Goal: Transaction & Acquisition: Purchase product/service

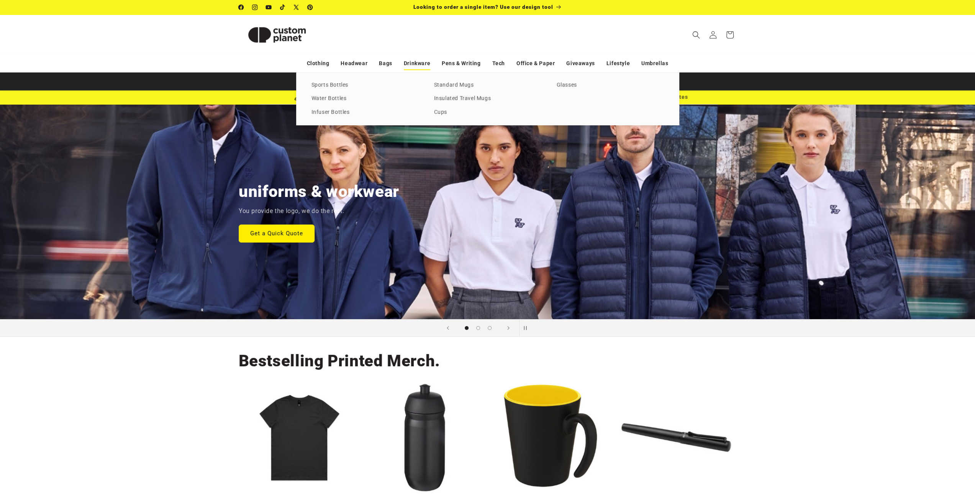
click at [415, 59] on link "Drinkware" at bounding box center [417, 63] width 26 height 13
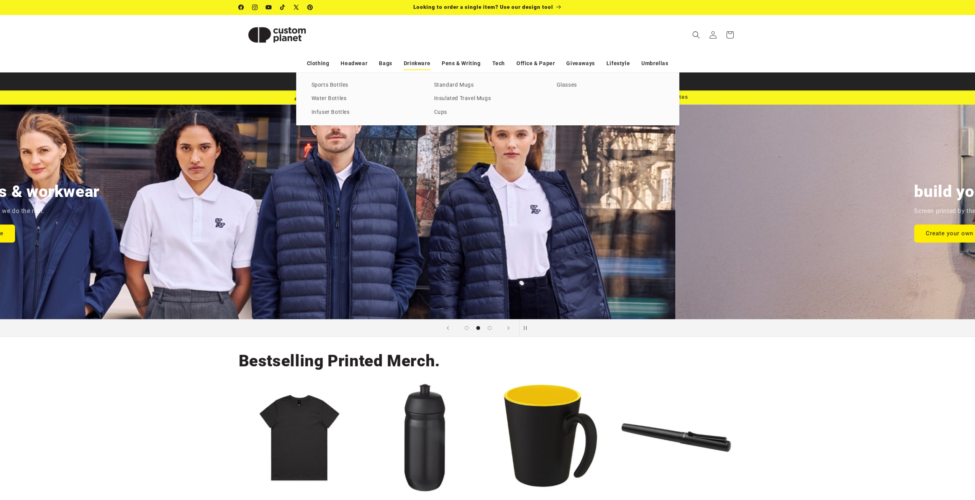
scroll to position [0, 648]
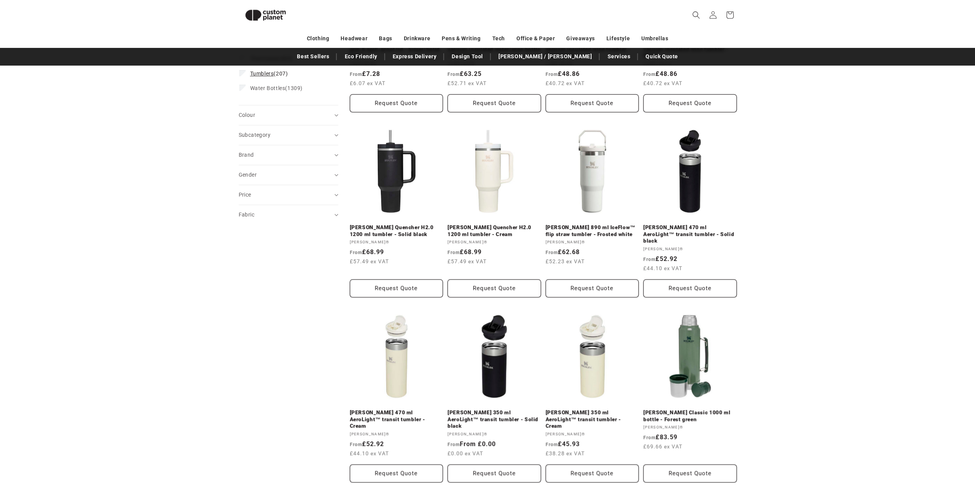
scroll to position [104, 0]
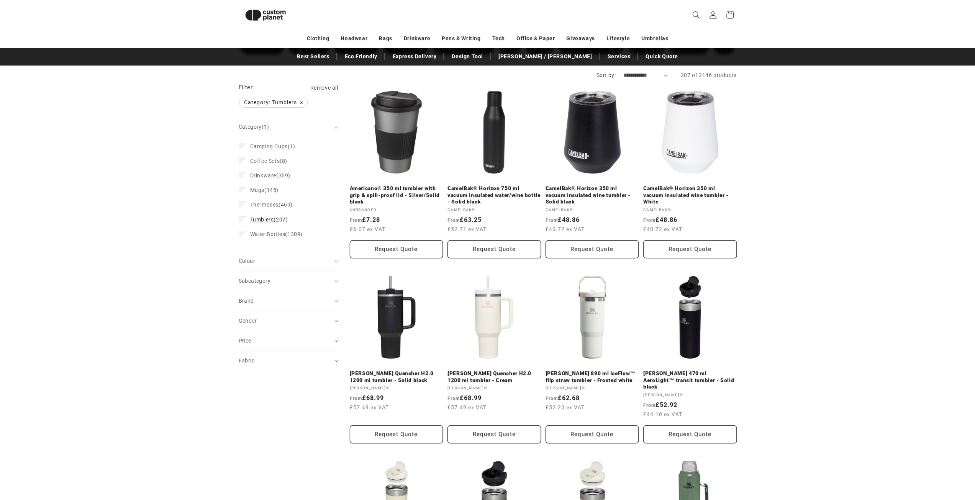
click at [243, 218] on icon at bounding box center [243, 219] width 4 height 3
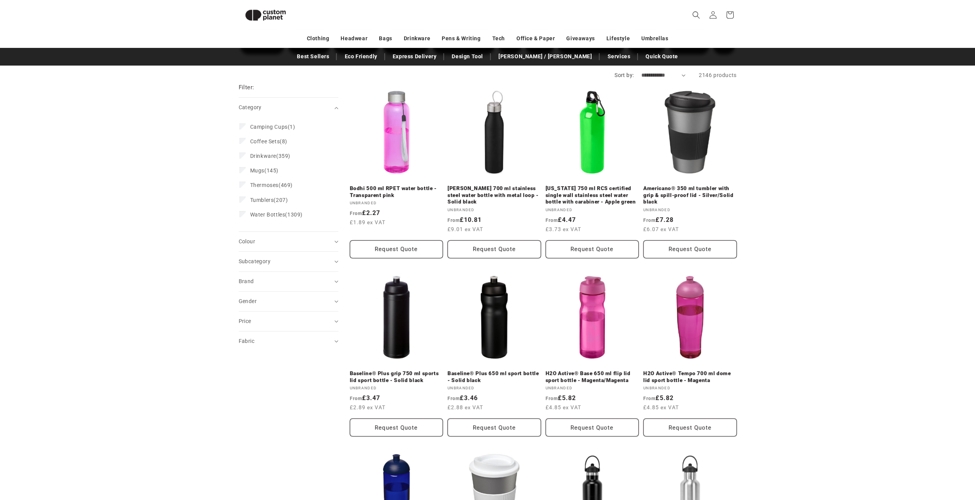
click at [241, 203] on label "Tumblers (207) Tumblers (207 products)" at bounding box center [287, 200] width 94 height 15
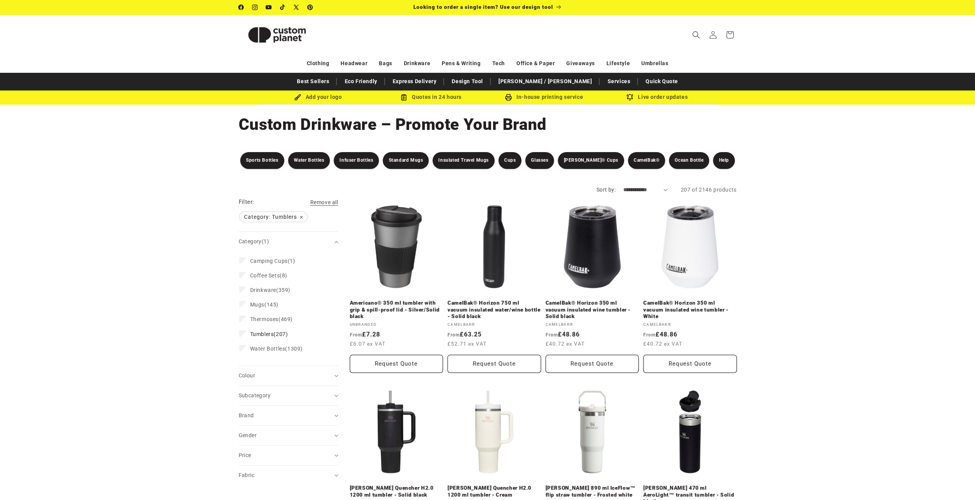
click at [628, 187] on select "**********" at bounding box center [645, 190] width 44 height 8
select select "**********"
click at [623, 186] on select "**********" at bounding box center [645, 190] width 44 height 8
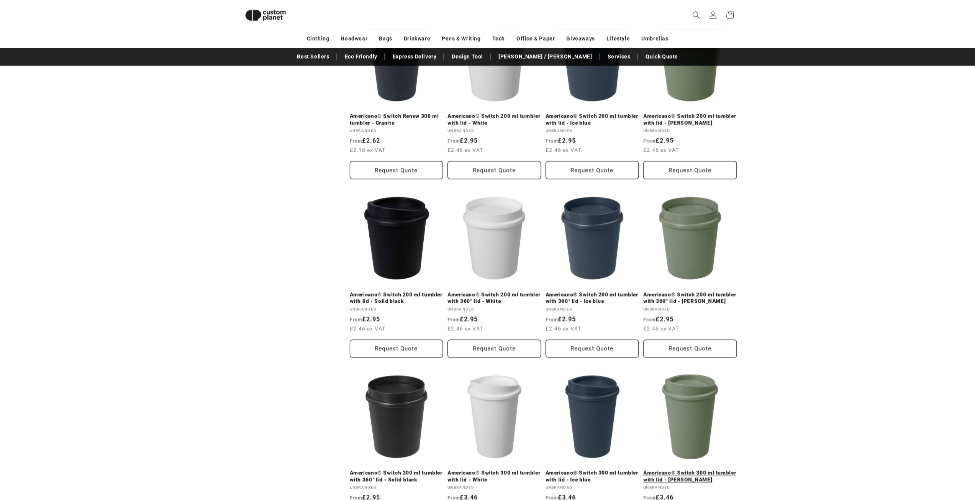
scroll to position [1484, 0]
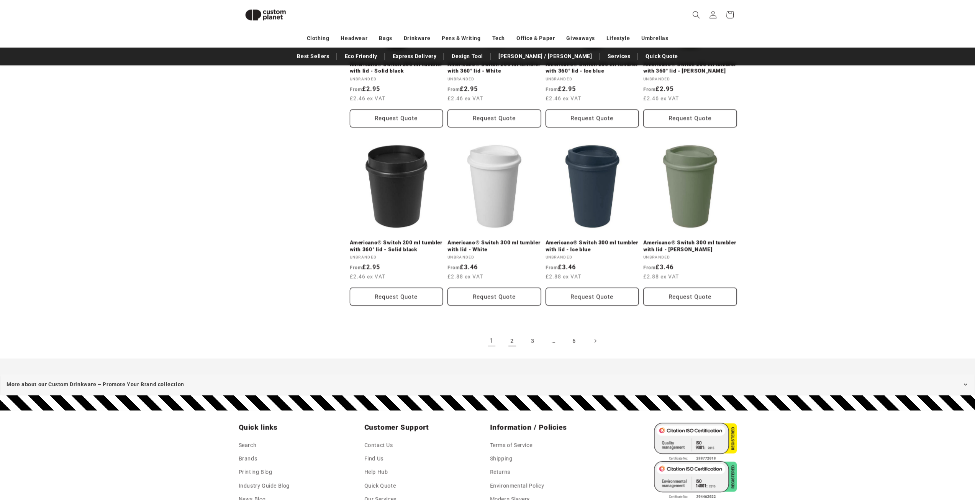
click at [513, 341] on link "2" at bounding box center [512, 341] width 17 height 17
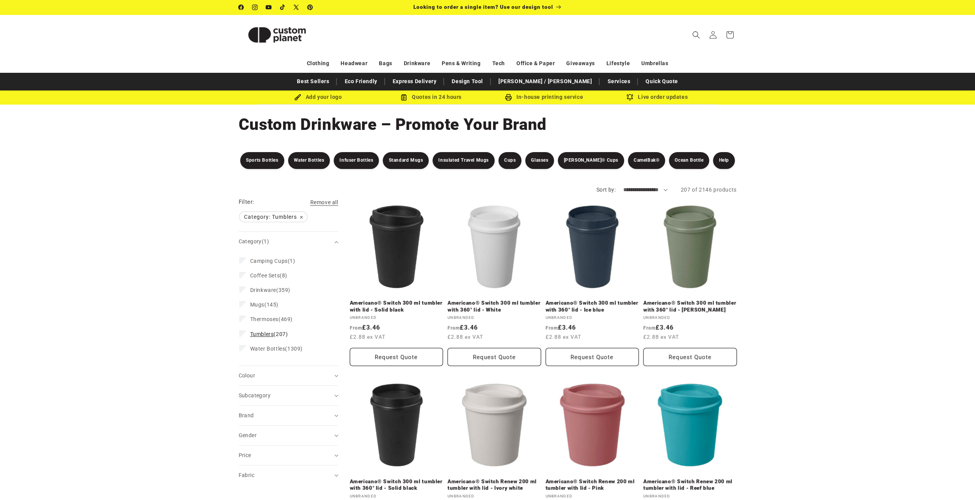
click at [247, 333] on label "Tumblers (207) Tumblers (207 products)" at bounding box center [287, 334] width 94 height 15
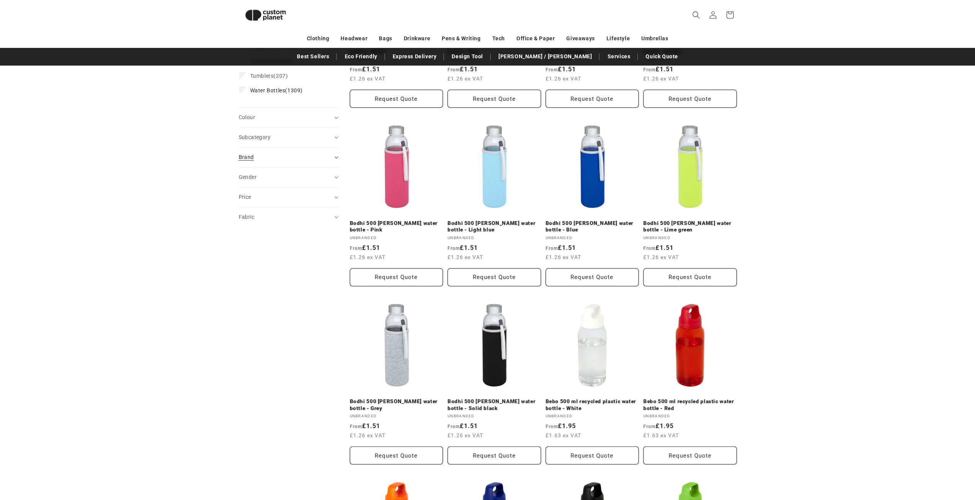
scroll to position [220, 0]
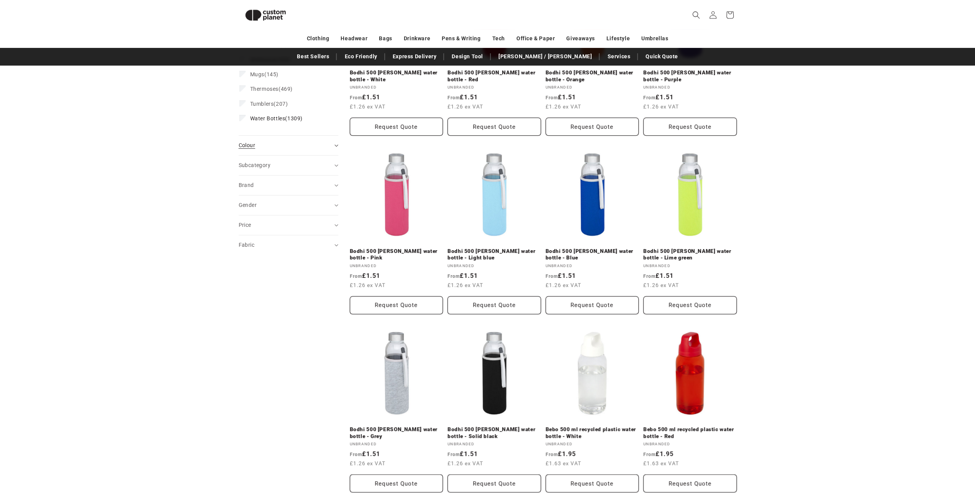
click at [258, 142] on div "Colour (0)" at bounding box center [285, 145] width 93 height 8
click at [259, 338] on span "+ Show more" at bounding box center [254, 339] width 30 height 6
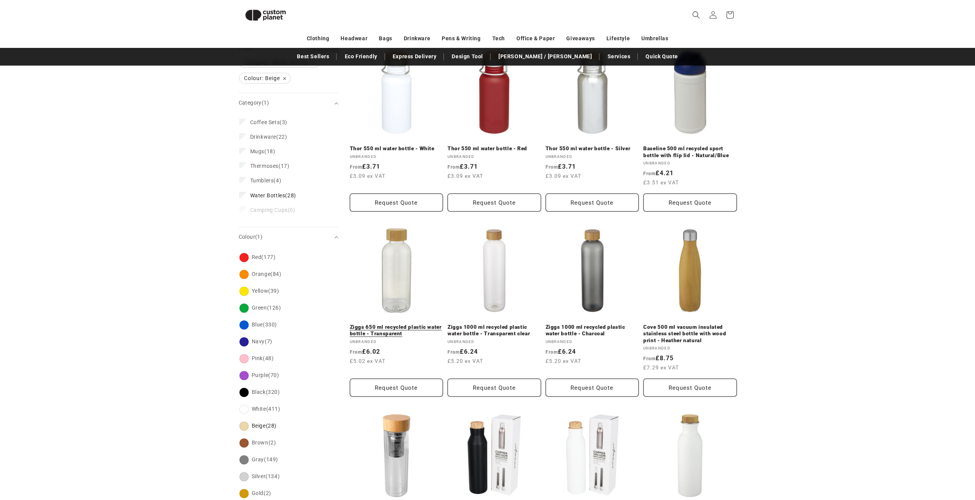
scroll to position [143, 0]
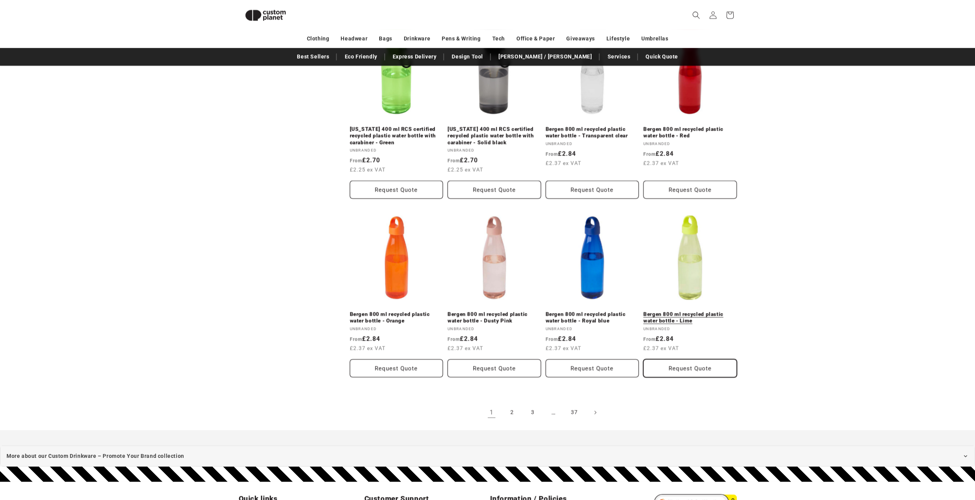
scroll to position [1484, 0]
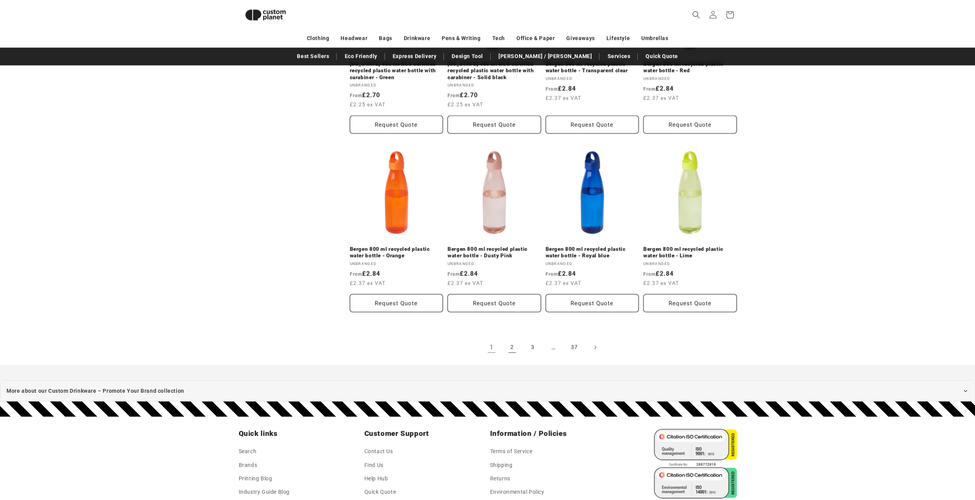
click at [510, 354] on link "2" at bounding box center [512, 347] width 17 height 17
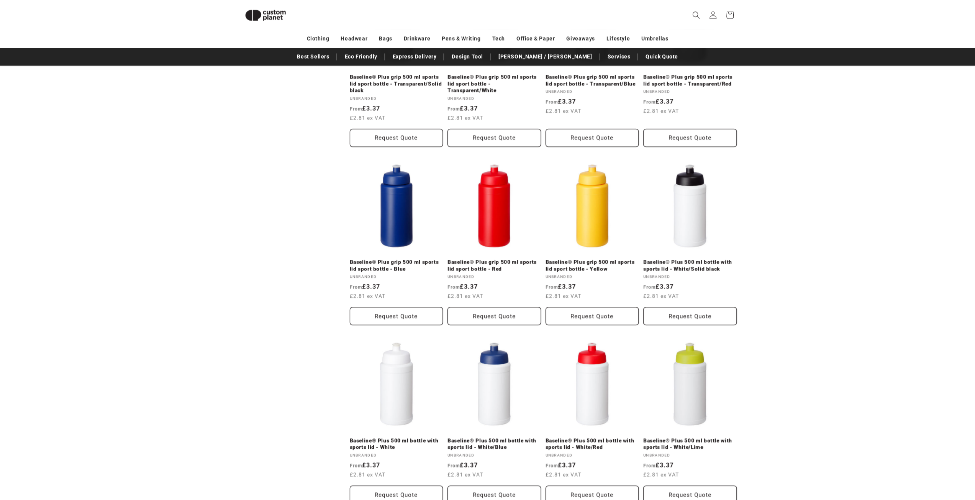
scroll to position [1446, 0]
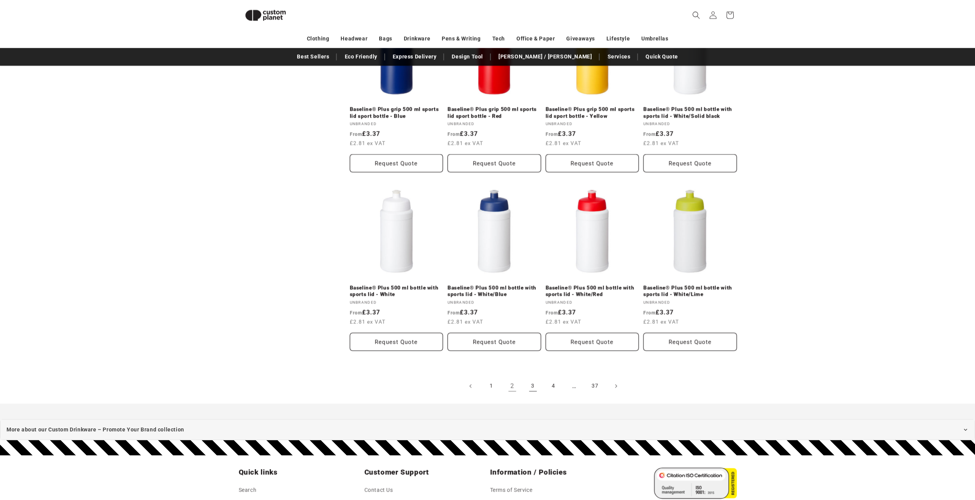
click at [533, 377] on link "3" at bounding box center [533, 385] width 17 height 17
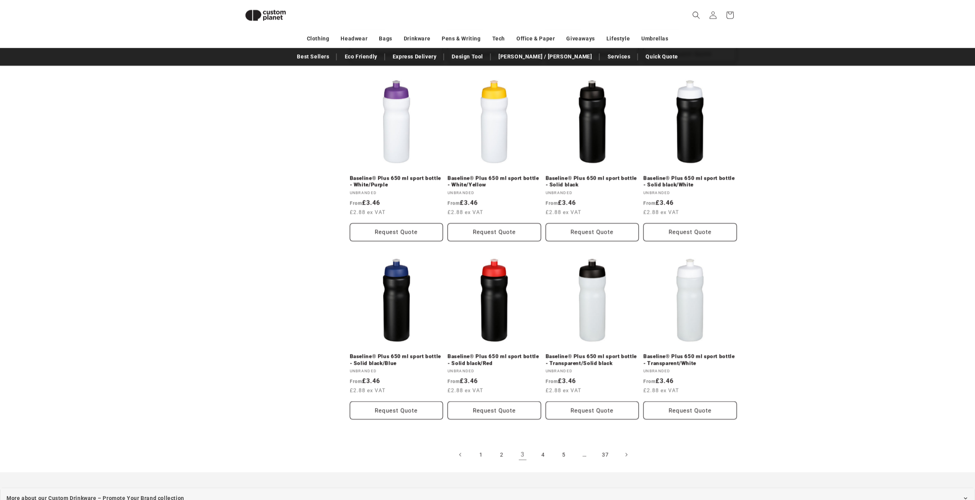
scroll to position [1446, 0]
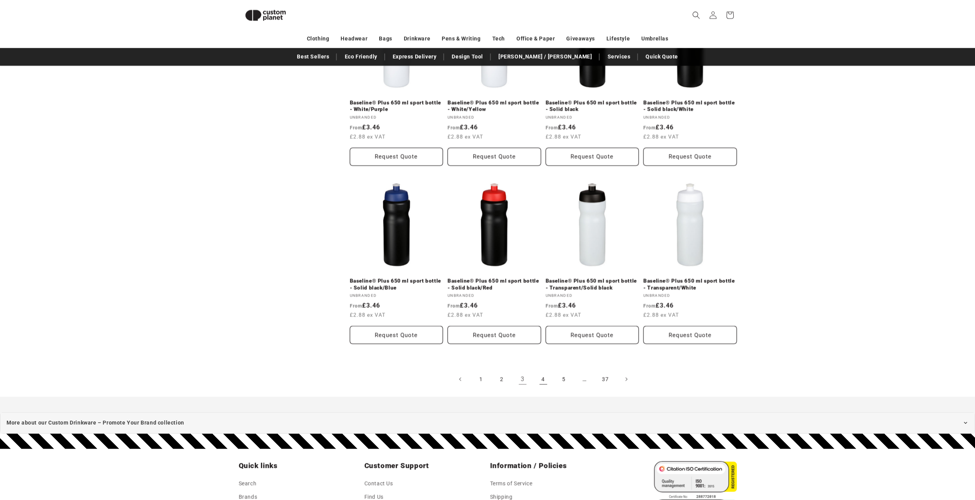
click at [545, 372] on link "4" at bounding box center [543, 379] width 17 height 17
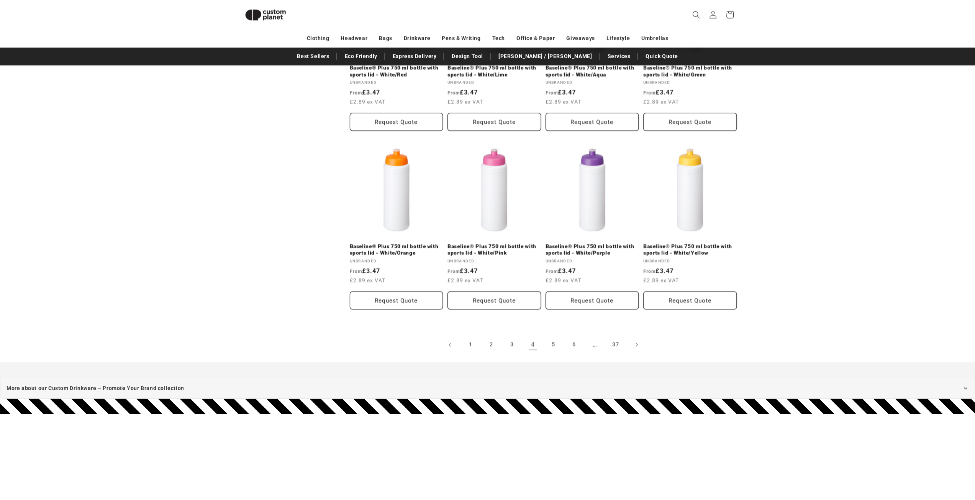
scroll to position [1522, 0]
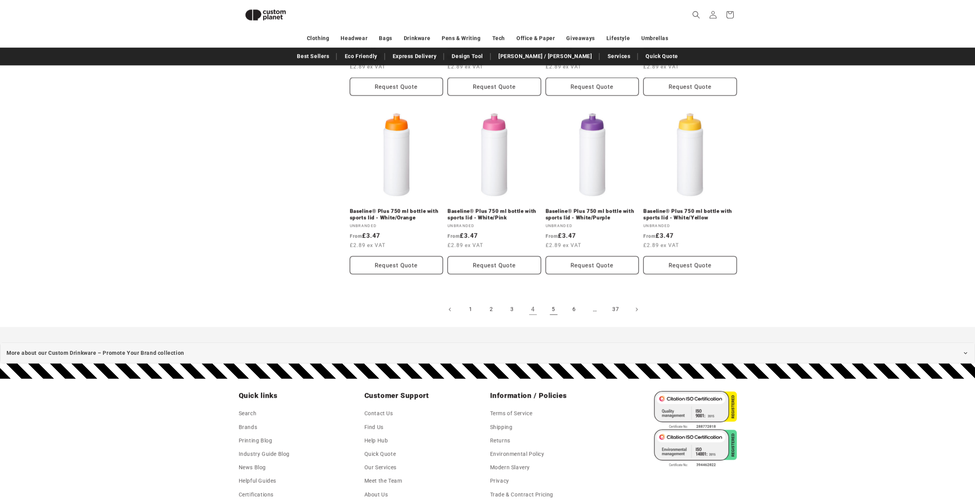
click at [553, 302] on link "5" at bounding box center [553, 309] width 17 height 17
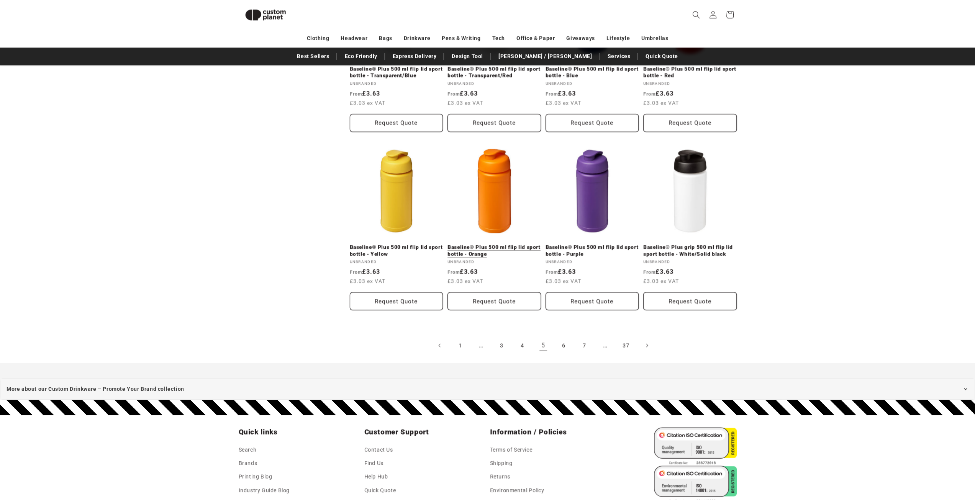
scroll to position [1485, 0]
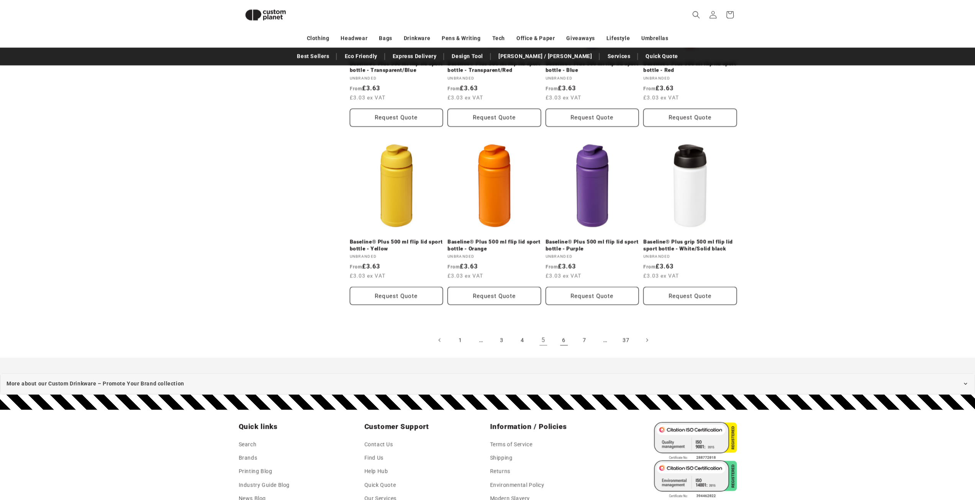
click at [564, 337] on link "6" at bounding box center [564, 340] width 17 height 17
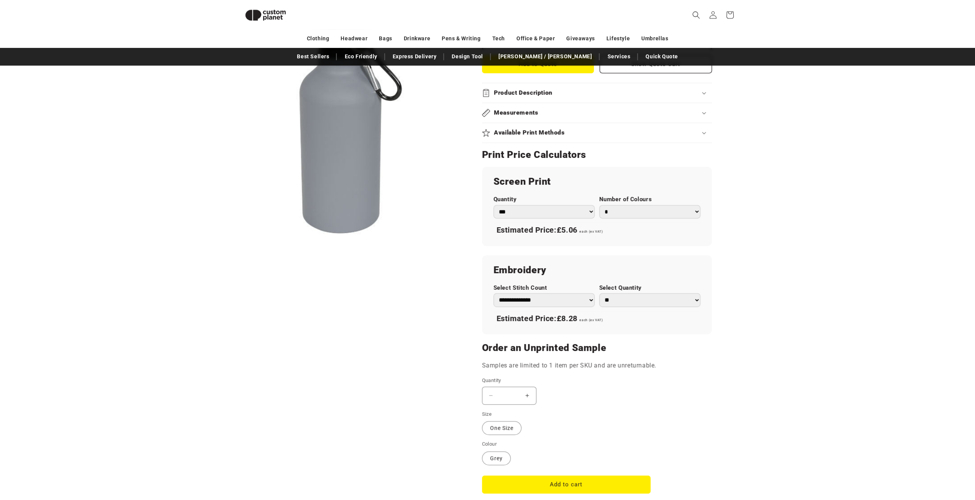
scroll to position [411, 0]
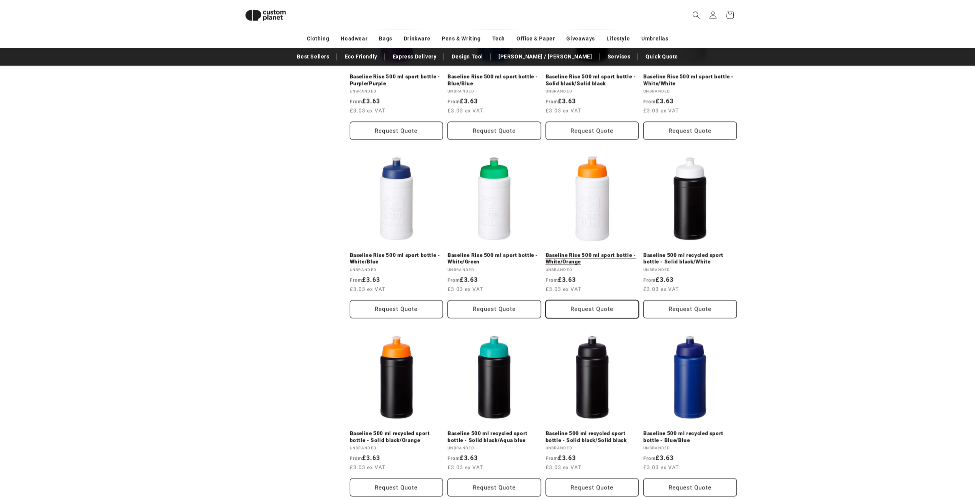
scroll to position [1408, 0]
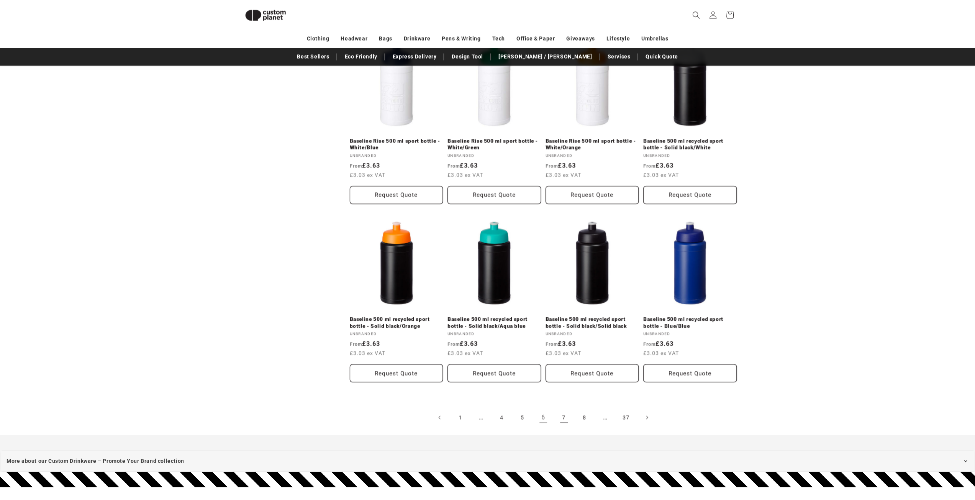
click at [564, 418] on link "7" at bounding box center [564, 417] width 17 height 17
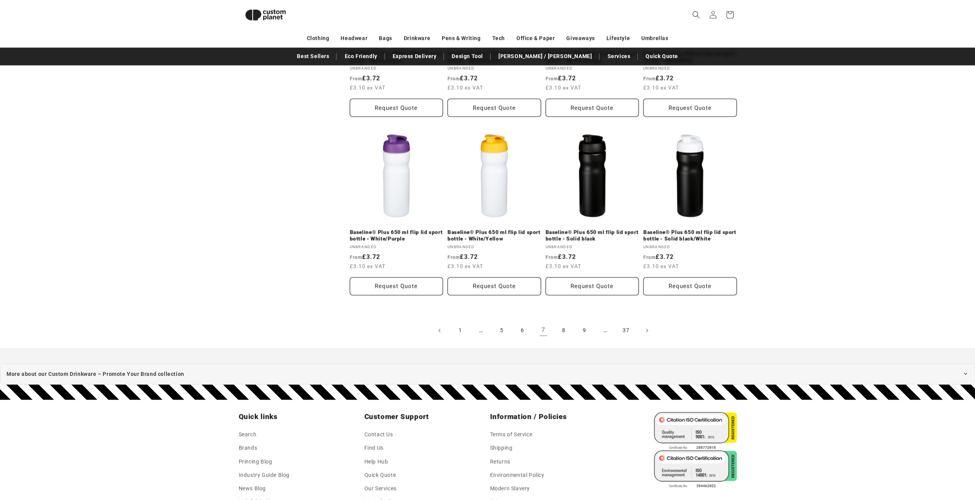
scroll to position [1599, 0]
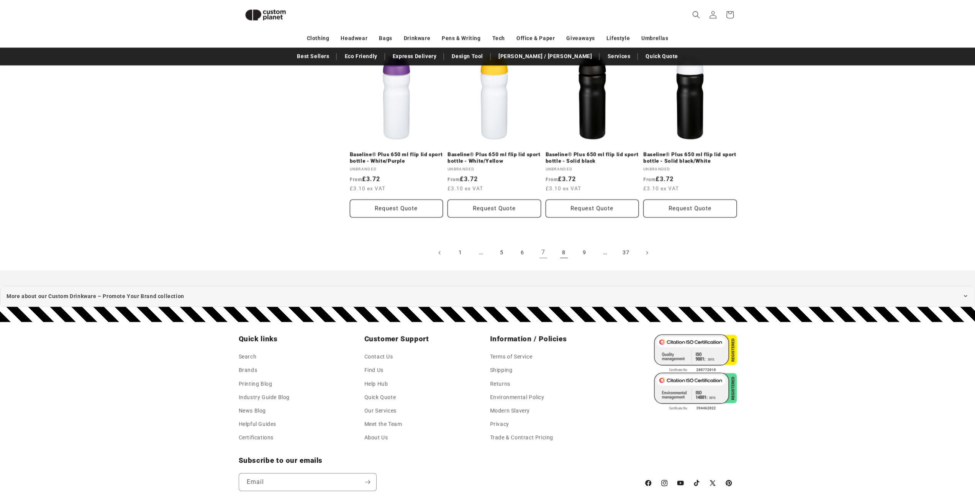
click at [564, 247] on link "8" at bounding box center [564, 252] width 17 height 17
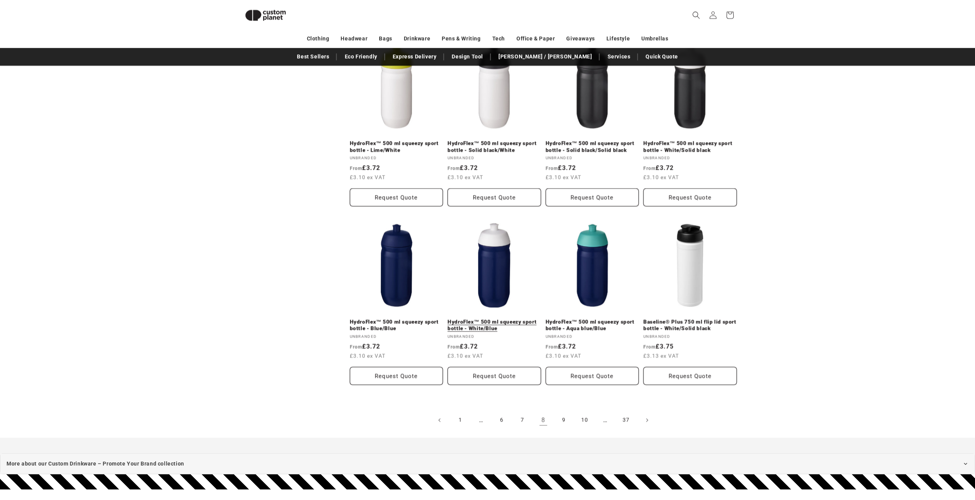
scroll to position [1446, 0]
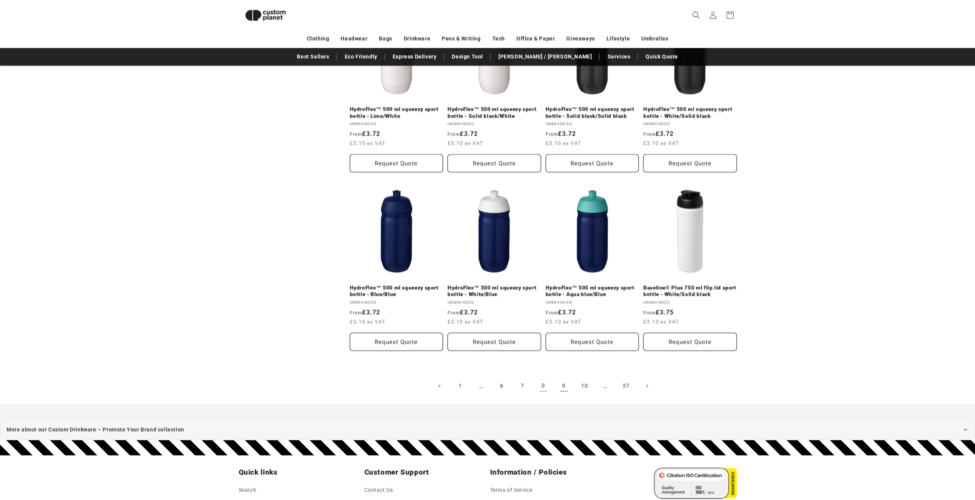
click at [566, 387] on link "9" at bounding box center [564, 385] width 17 height 17
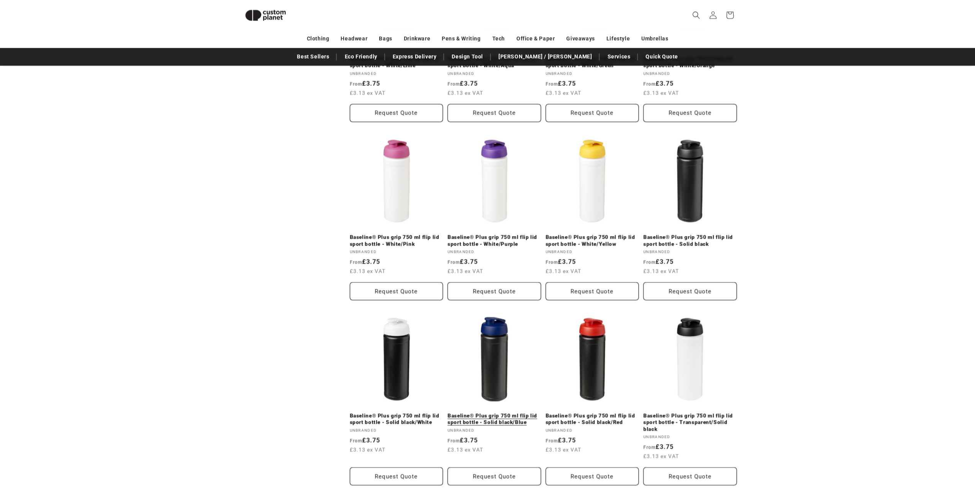
scroll to position [1369, 0]
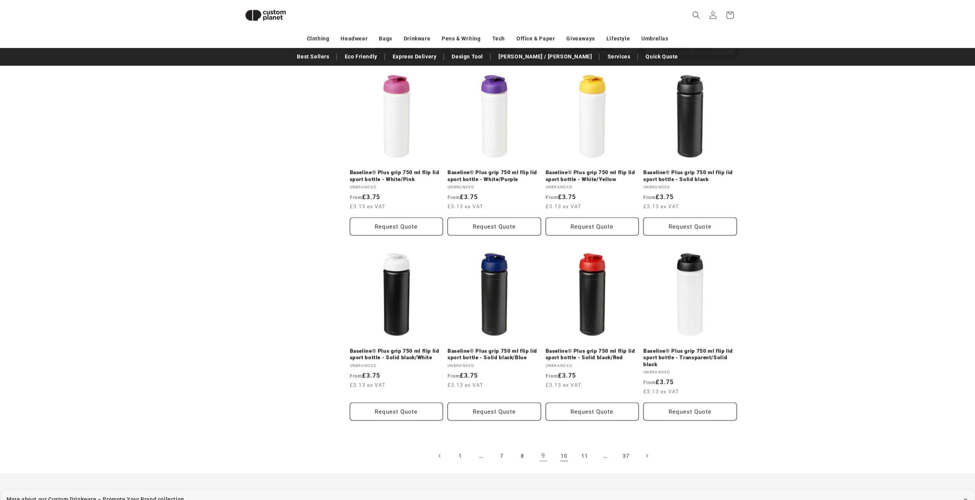
click at [566, 455] on link "10" at bounding box center [564, 455] width 17 height 17
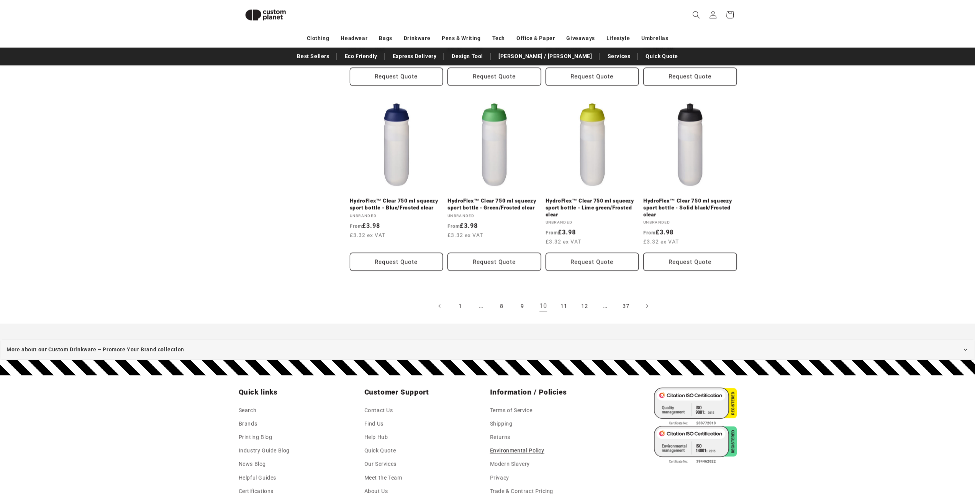
scroll to position [1599, 0]
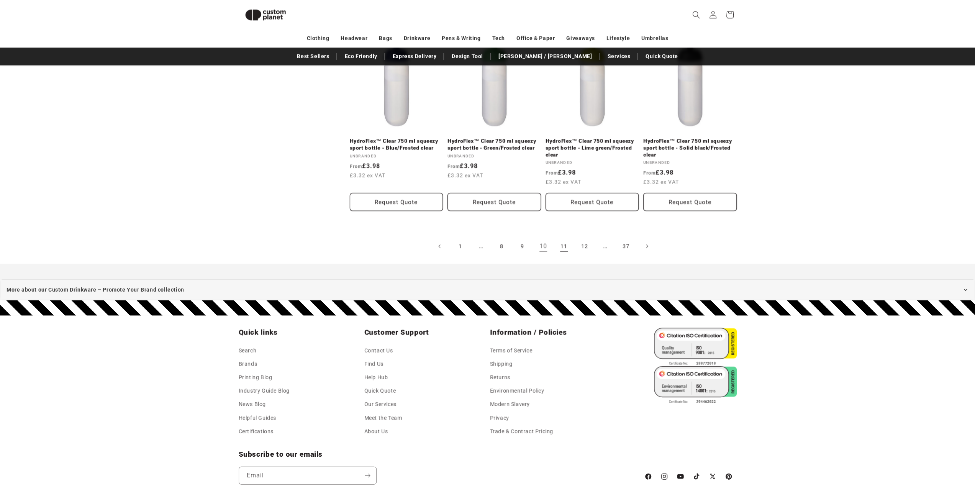
click at [561, 246] on link "11" at bounding box center [564, 246] width 17 height 17
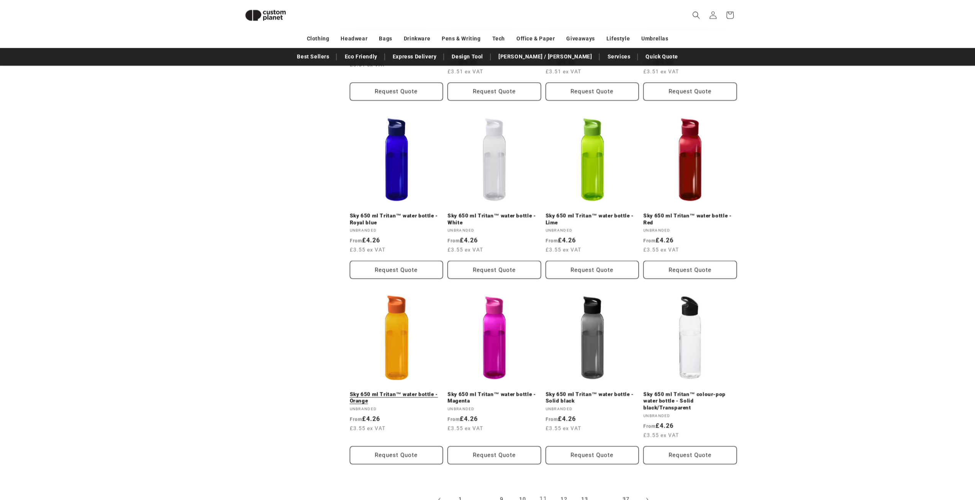
scroll to position [1446, 0]
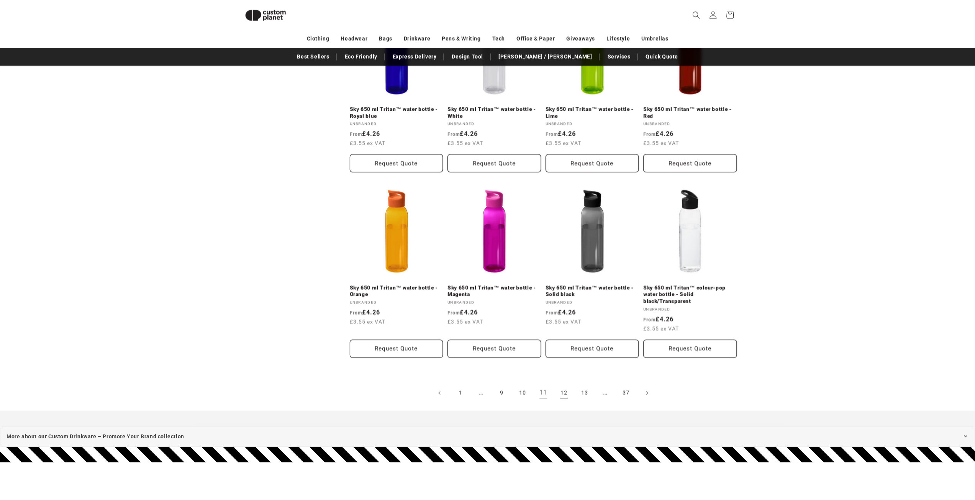
click at [565, 390] on link "12" at bounding box center [564, 392] width 17 height 17
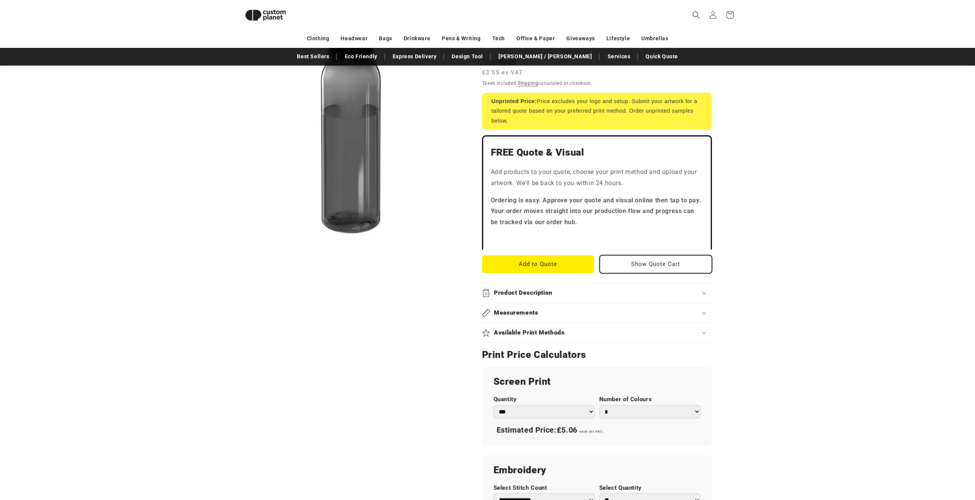
scroll to position [66, 0]
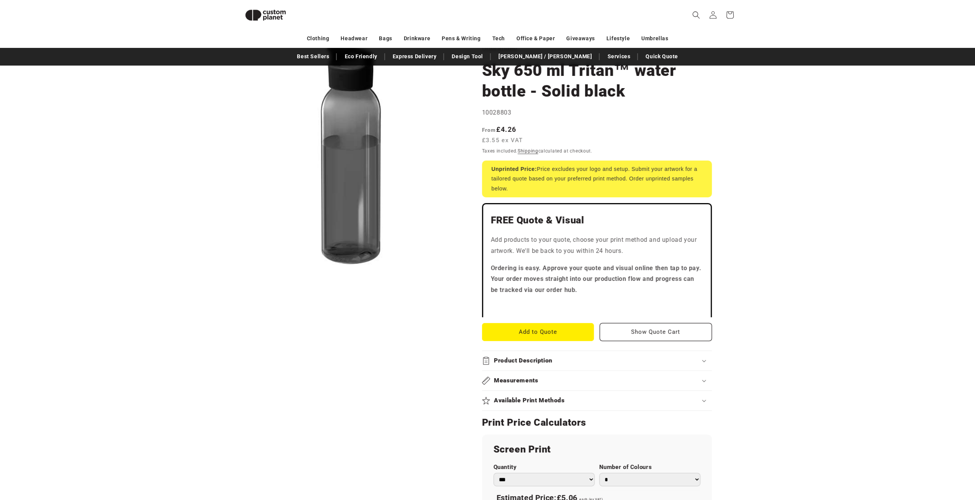
click at [582, 354] on summary "Product Description" at bounding box center [597, 361] width 230 height 20
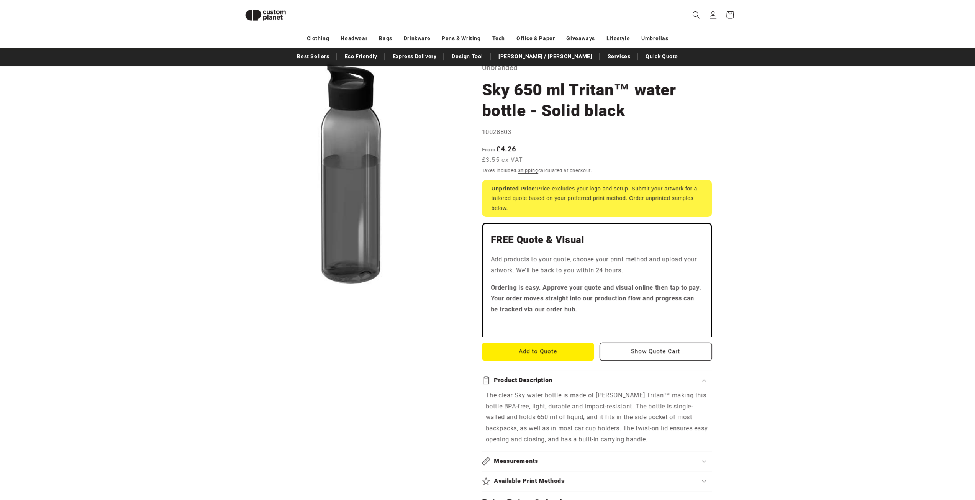
scroll to position [0, 0]
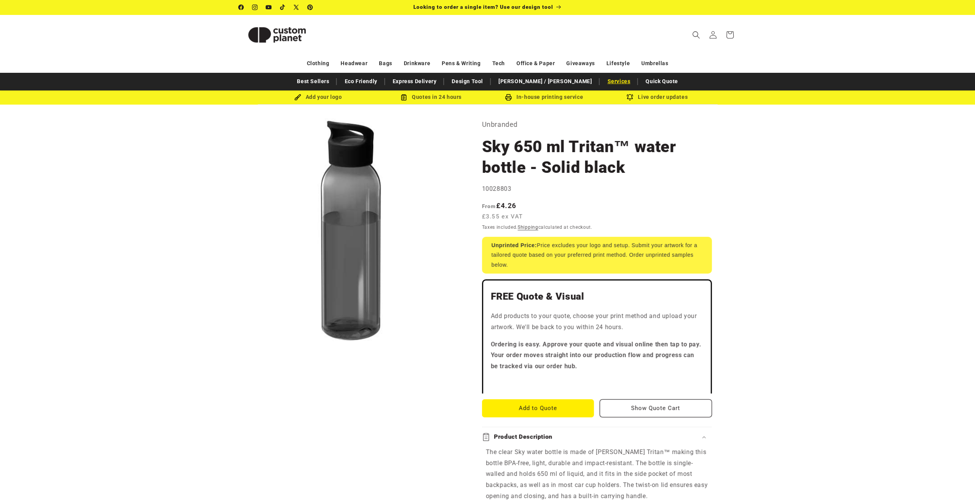
click at [604, 84] on link "Services" at bounding box center [619, 81] width 31 height 13
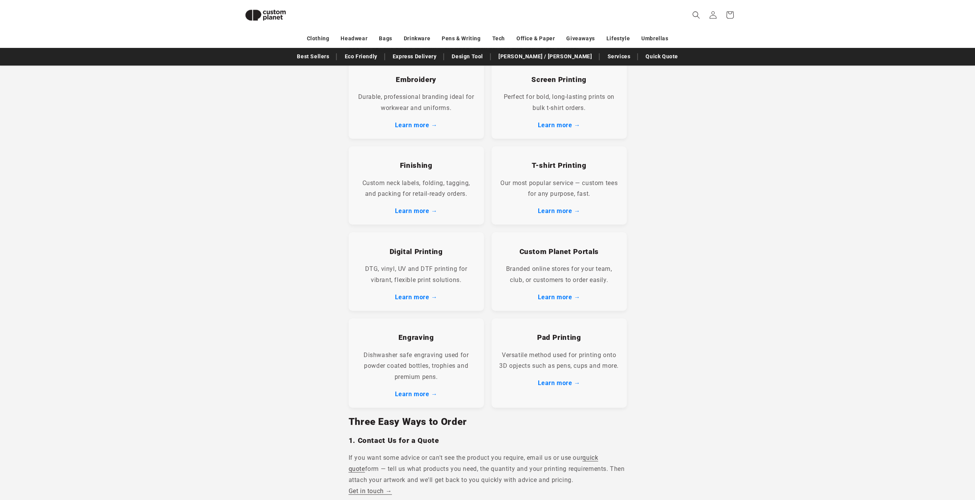
scroll to position [220, 0]
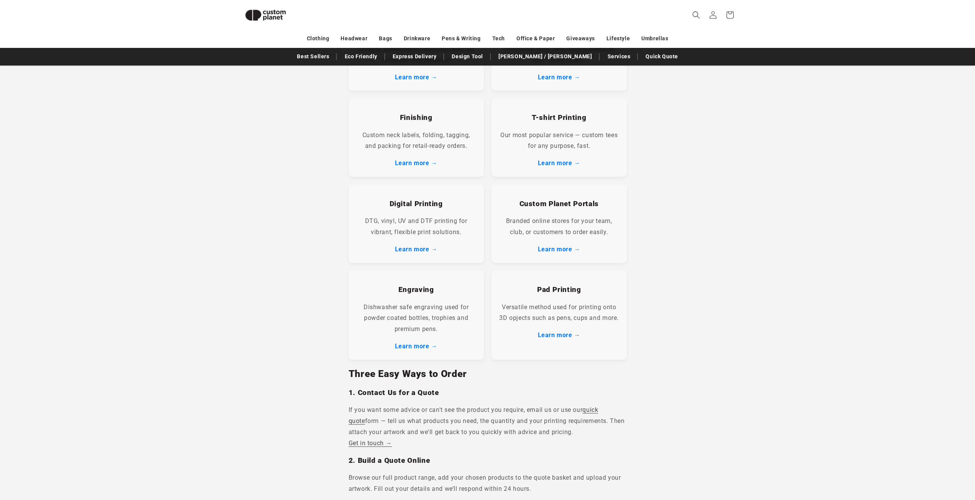
click at [409, 353] on div "Engraving Dishwasher safe engraving used for powder coated bottles, trophies an…" at bounding box center [416, 315] width 135 height 89
click at [410, 346] on link "Learn more →" at bounding box center [416, 346] width 43 height 7
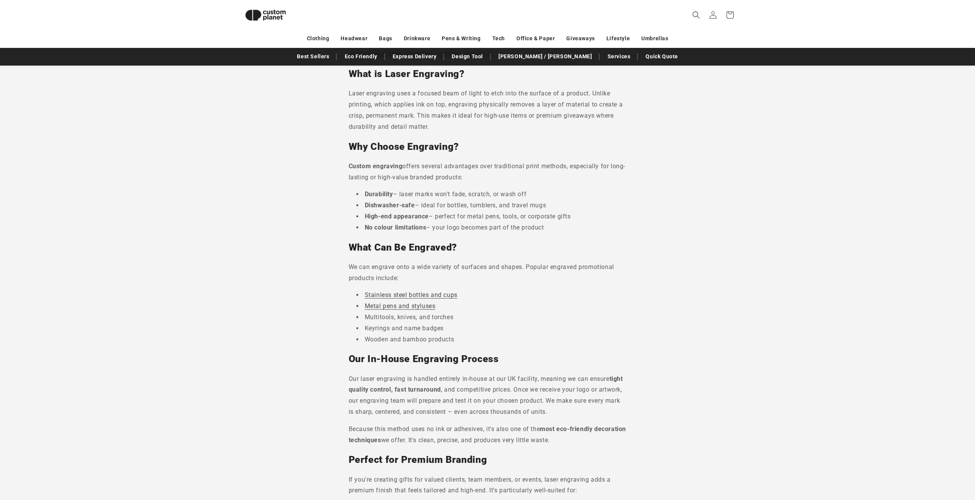
scroll to position [153, 0]
click at [426, 291] on link "Stainless steel bottles and cups" at bounding box center [411, 293] width 93 height 7
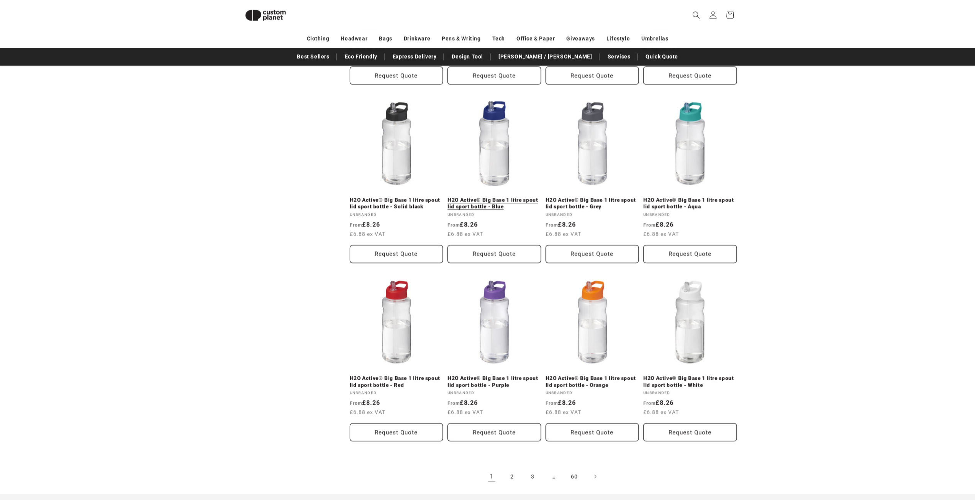
scroll to position [1445, 0]
